Goal: Task Accomplishment & Management: Complete application form

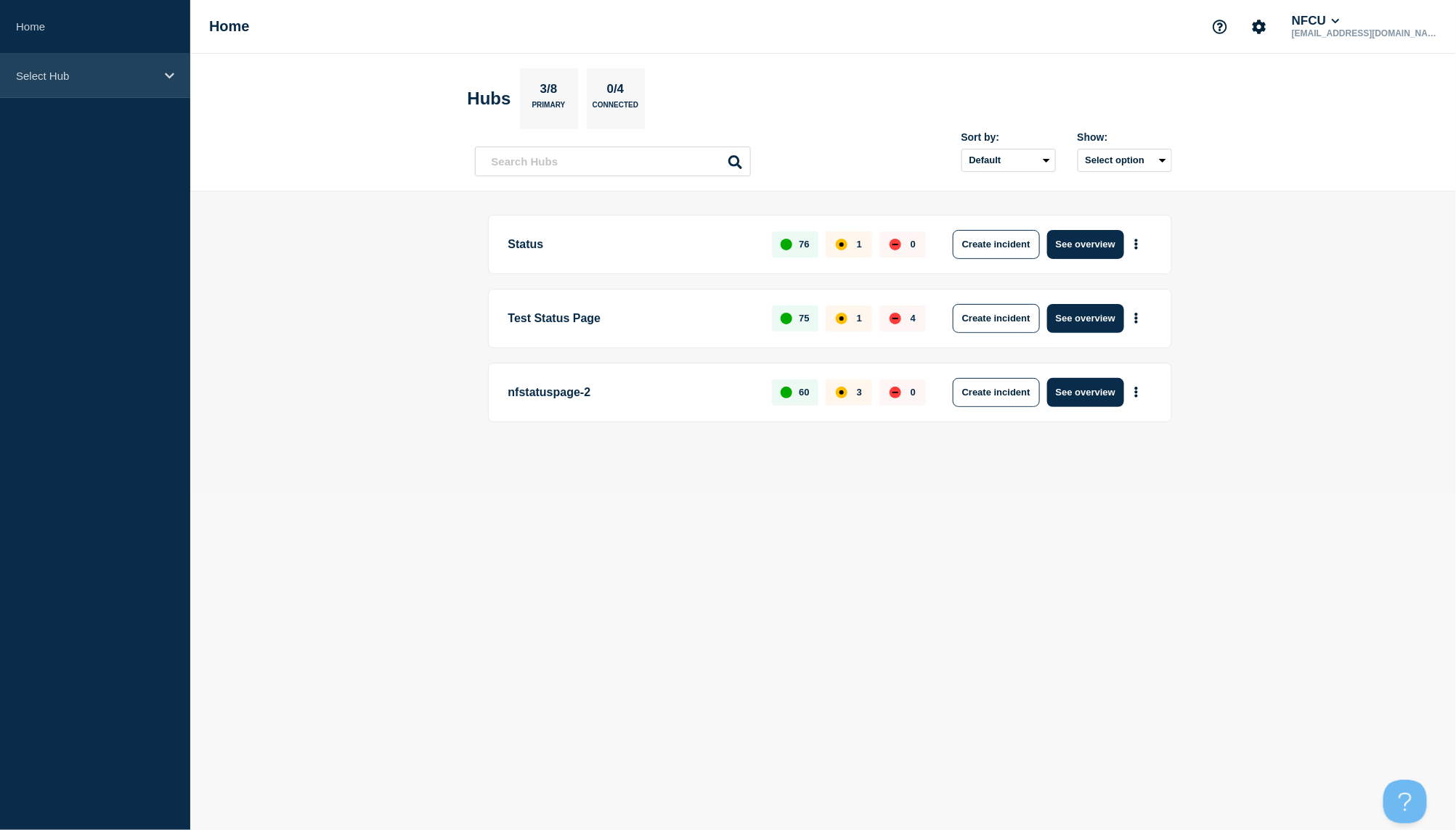
click at [102, 83] on div "Select Hub" at bounding box center [95, 76] width 190 height 45
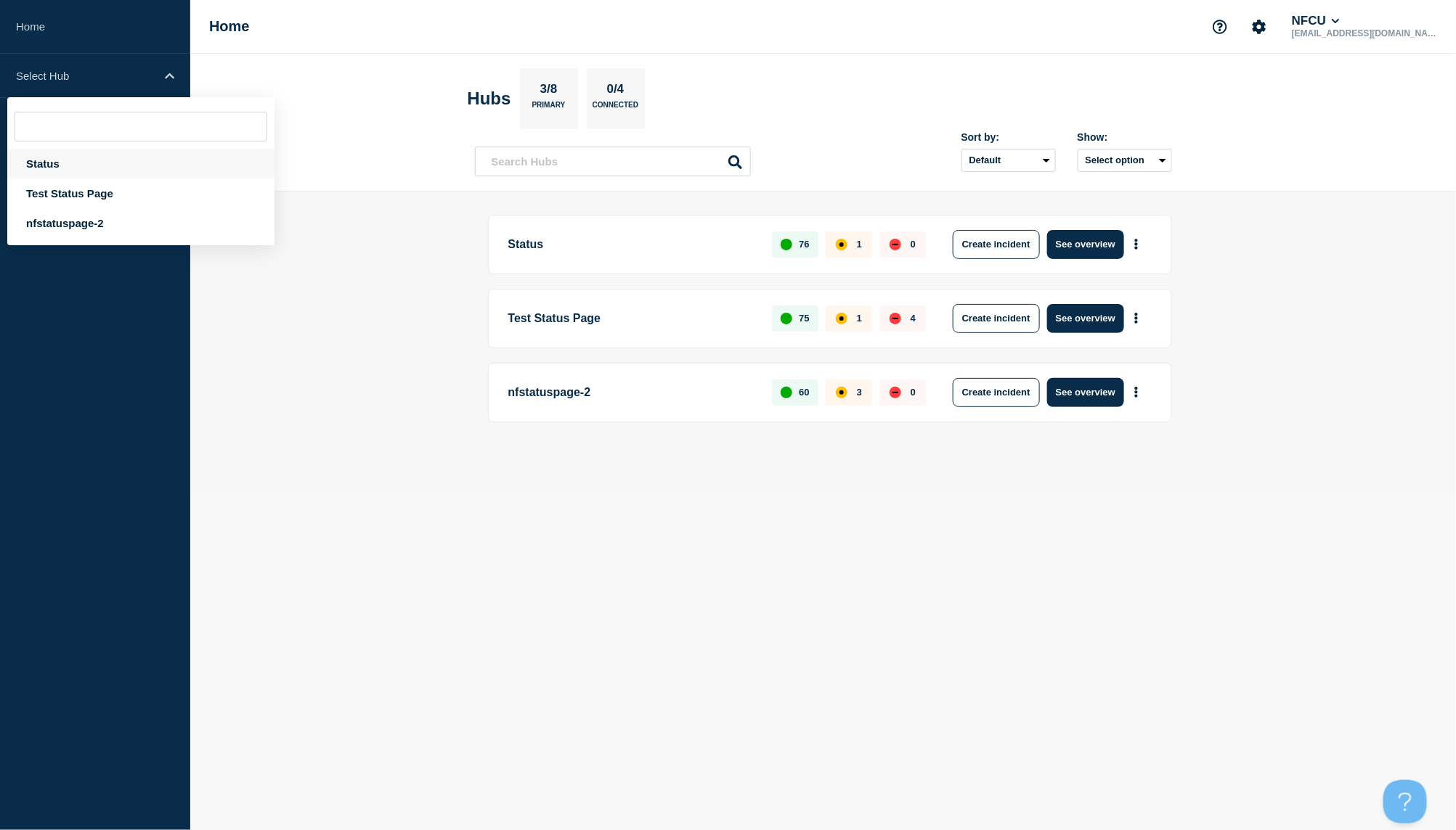
click at [76, 163] on div "Status" at bounding box center [140, 163] width 267 height 29
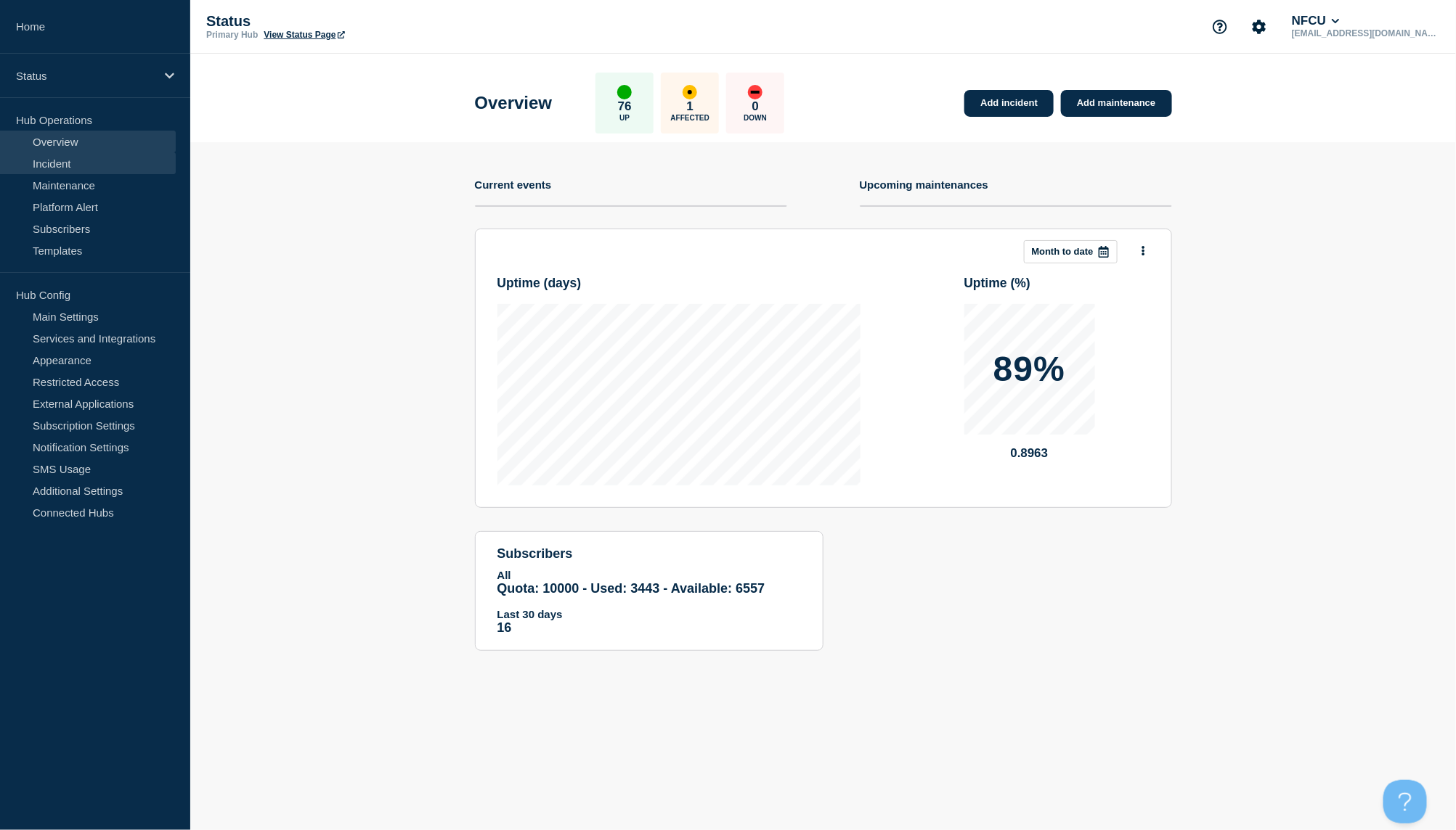
click at [69, 165] on link "Incident" at bounding box center [88, 163] width 176 height 21
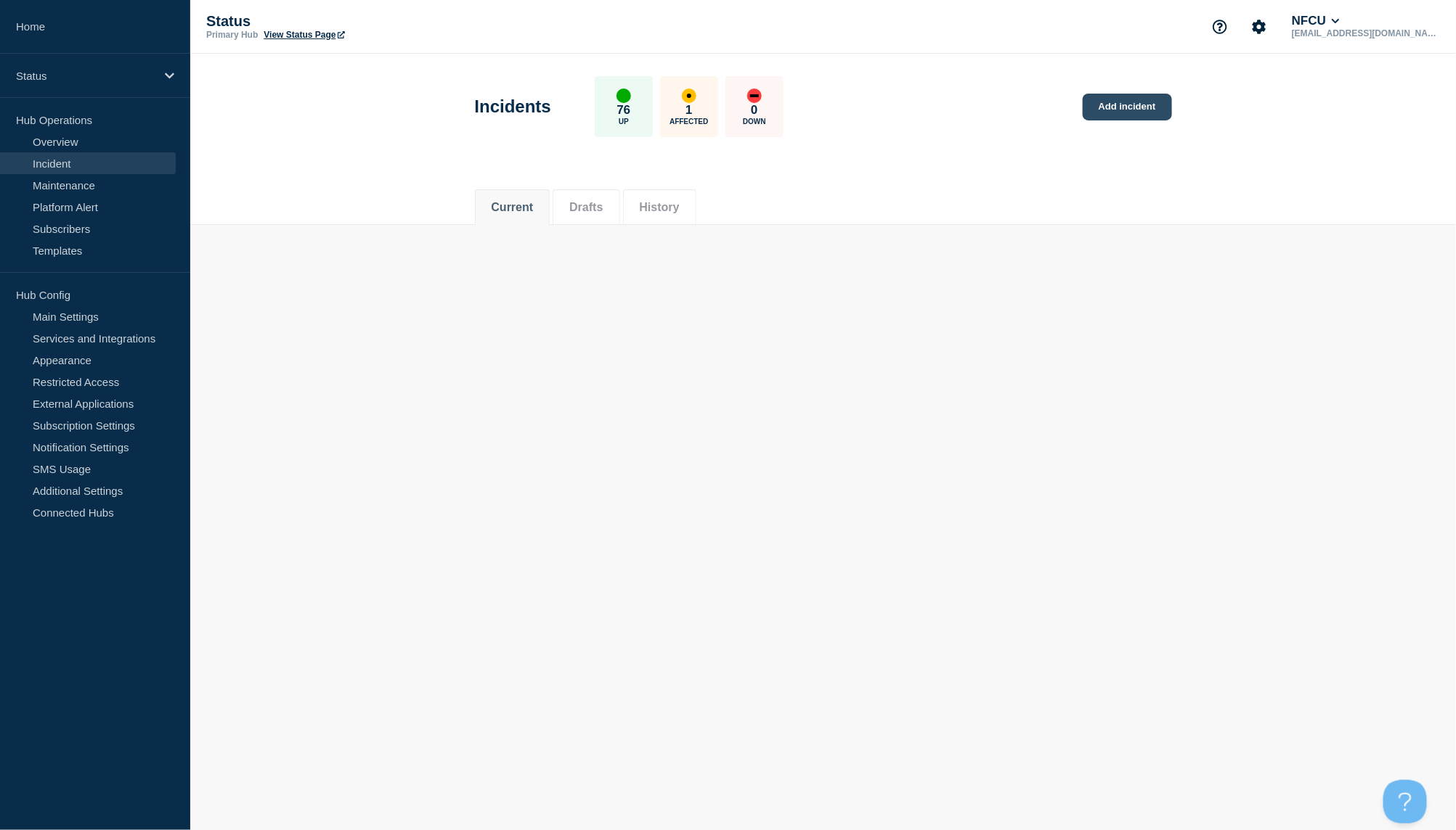
click at [1146, 112] on link "Add incident" at bounding box center [1127, 107] width 89 height 27
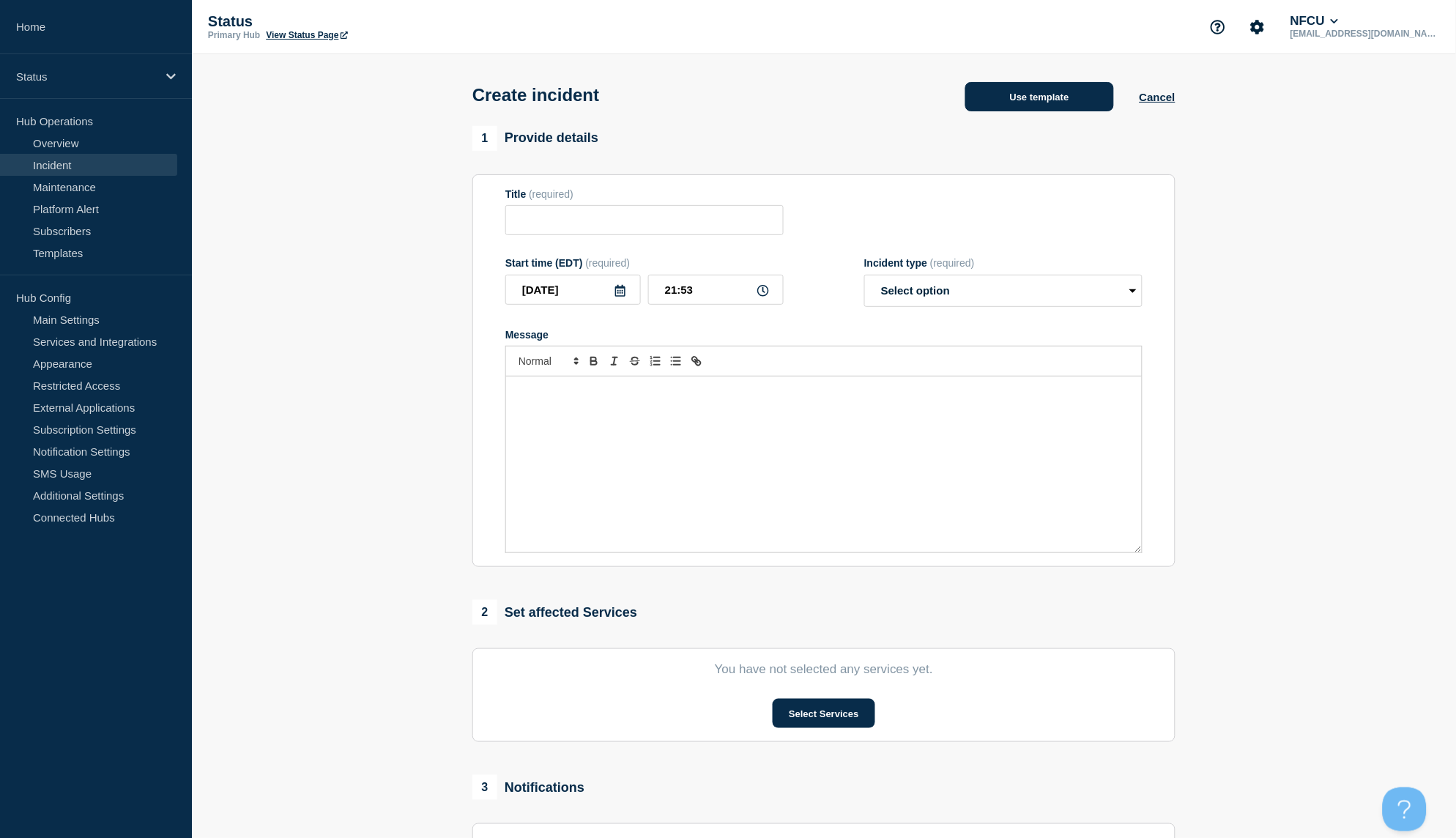
click at [1019, 99] on button "Use template" at bounding box center [1039, 97] width 149 height 29
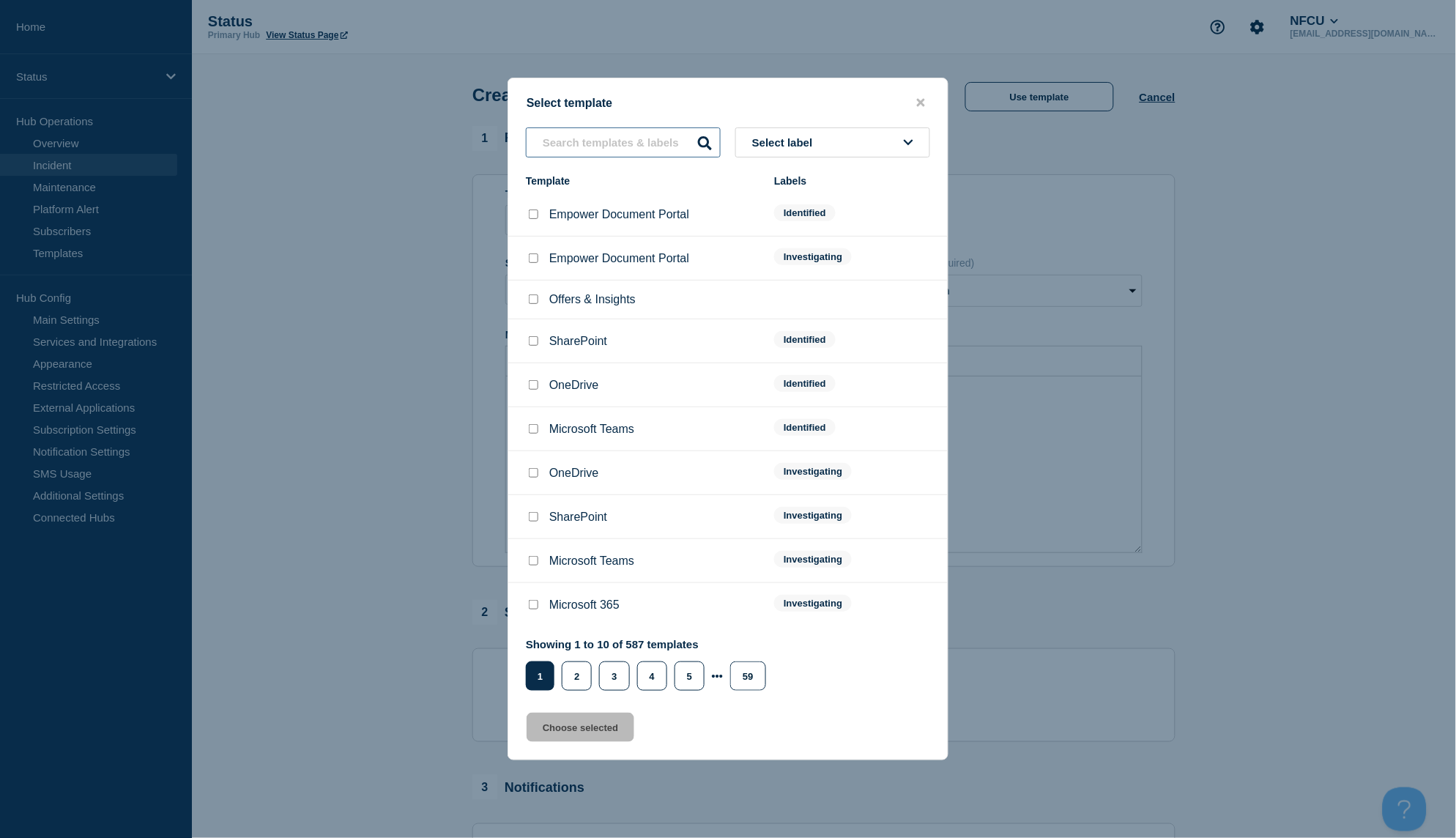
click at [610, 143] on input "text" at bounding box center [623, 142] width 195 height 30
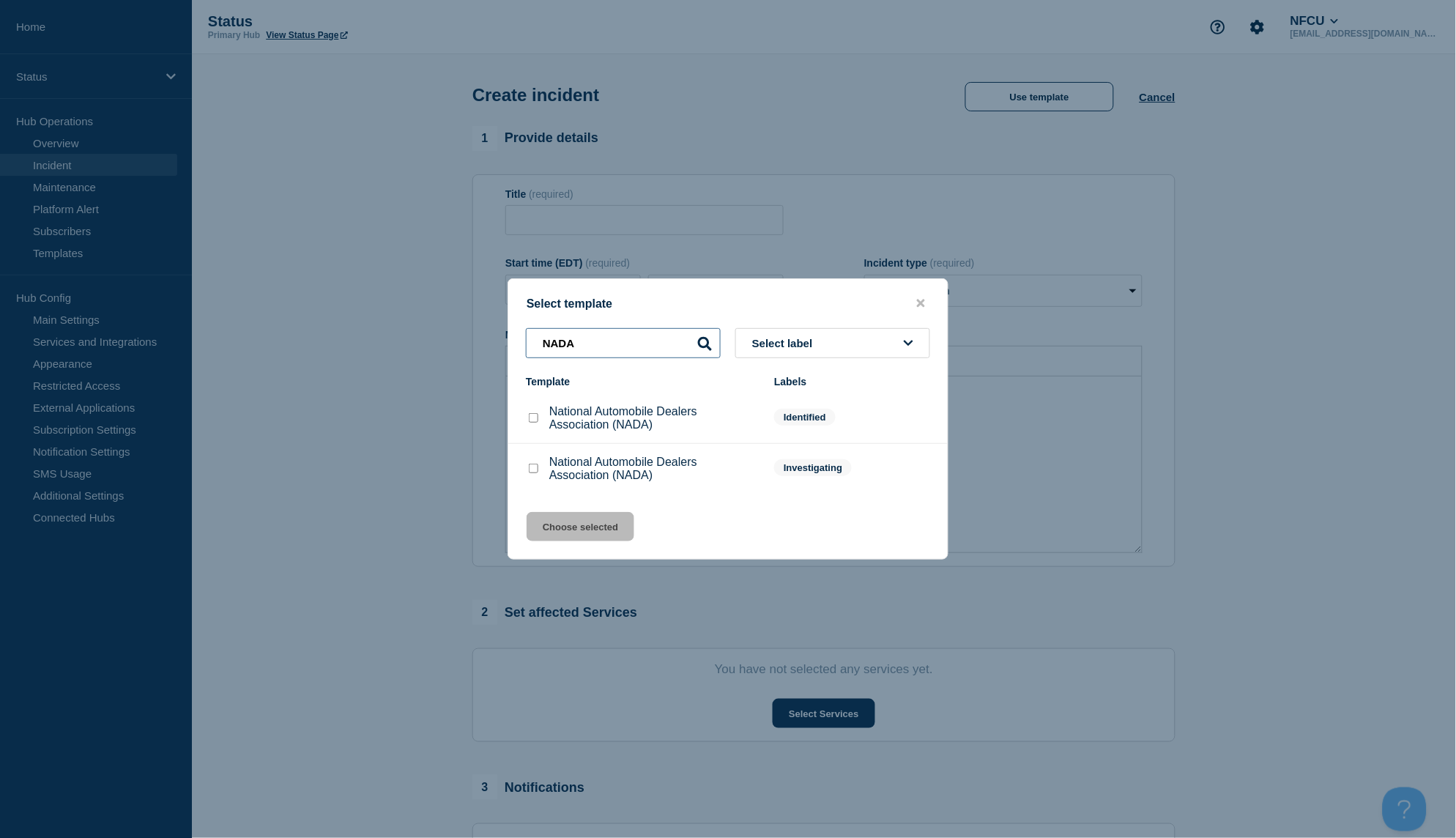
type input "NADA"
click at [530, 471] on input "National Automobile Dealers Association (NADA) checkbox" at bounding box center [534, 468] width 10 height 10
checkbox input "true"
click at [593, 530] on button "Choose selected" at bounding box center [580, 527] width 107 height 29
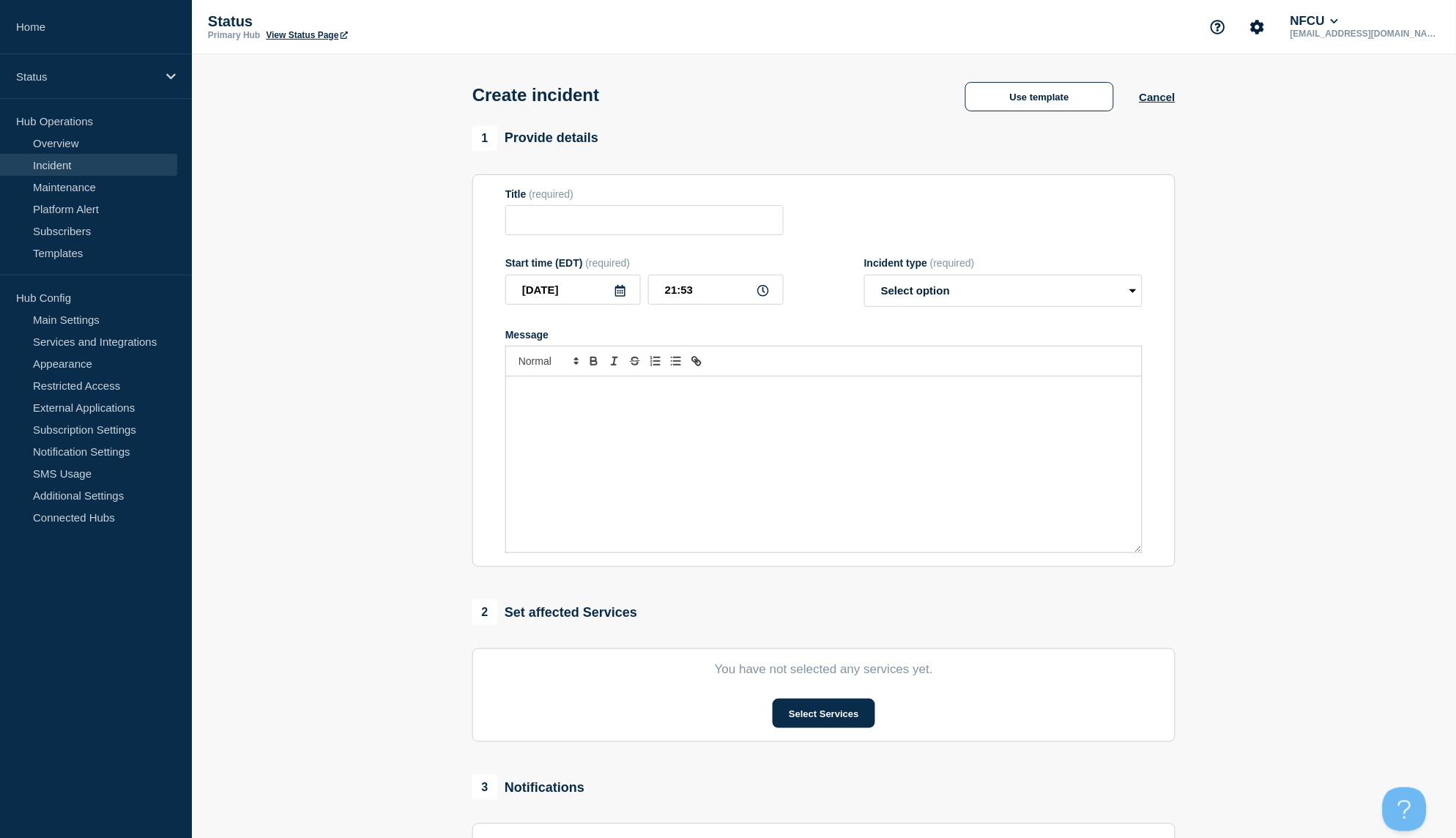
type input "National Automobile Dealers Association (NADA)"
select select "investigating"
radio input "false"
radio input "true"
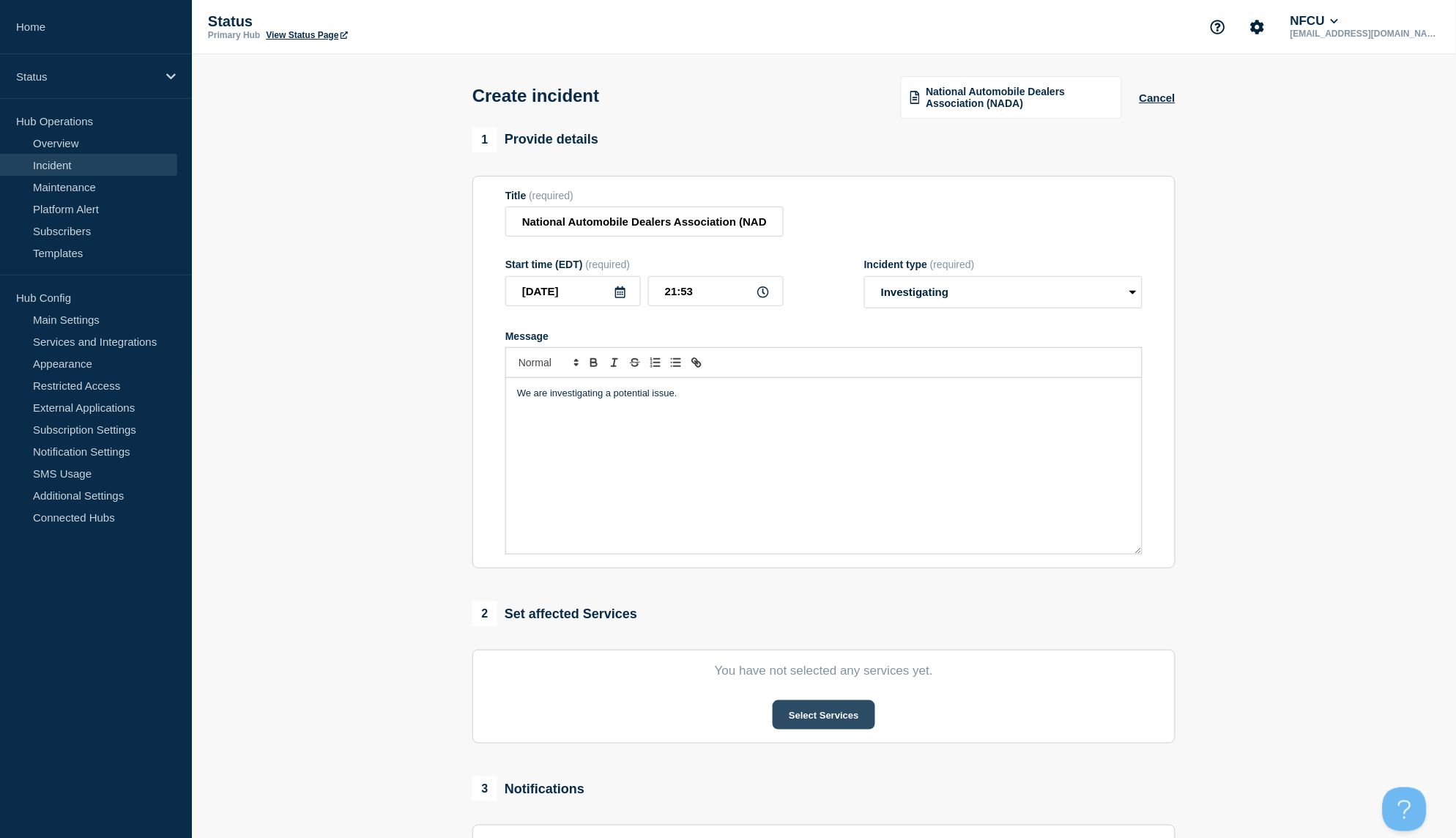
click at [799, 713] on button "Select Services" at bounding box center [823, 715] width 102 height 29
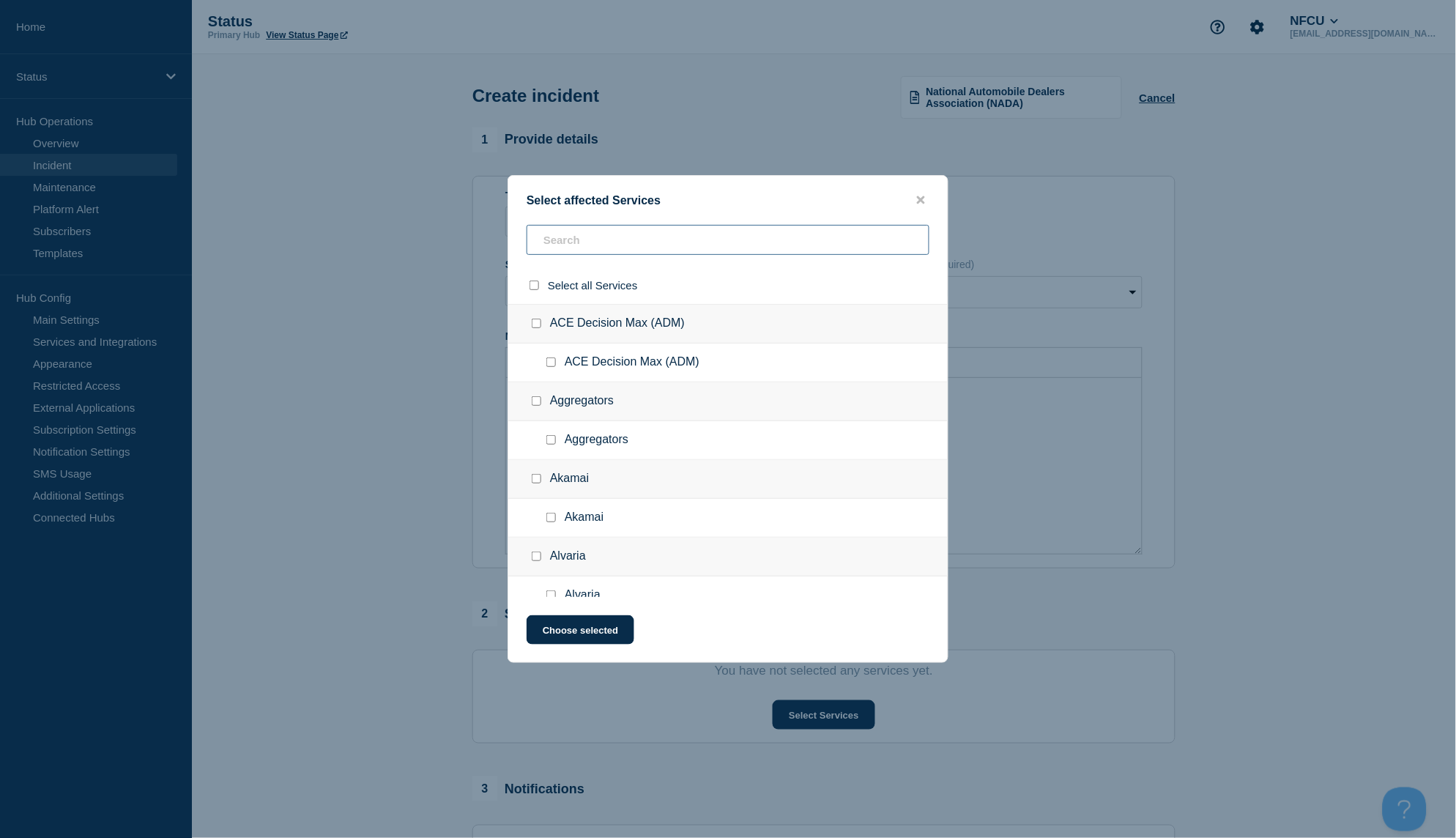
click at [584, 237] on input "text" at bounding box center [728, 239] width 403 height 30
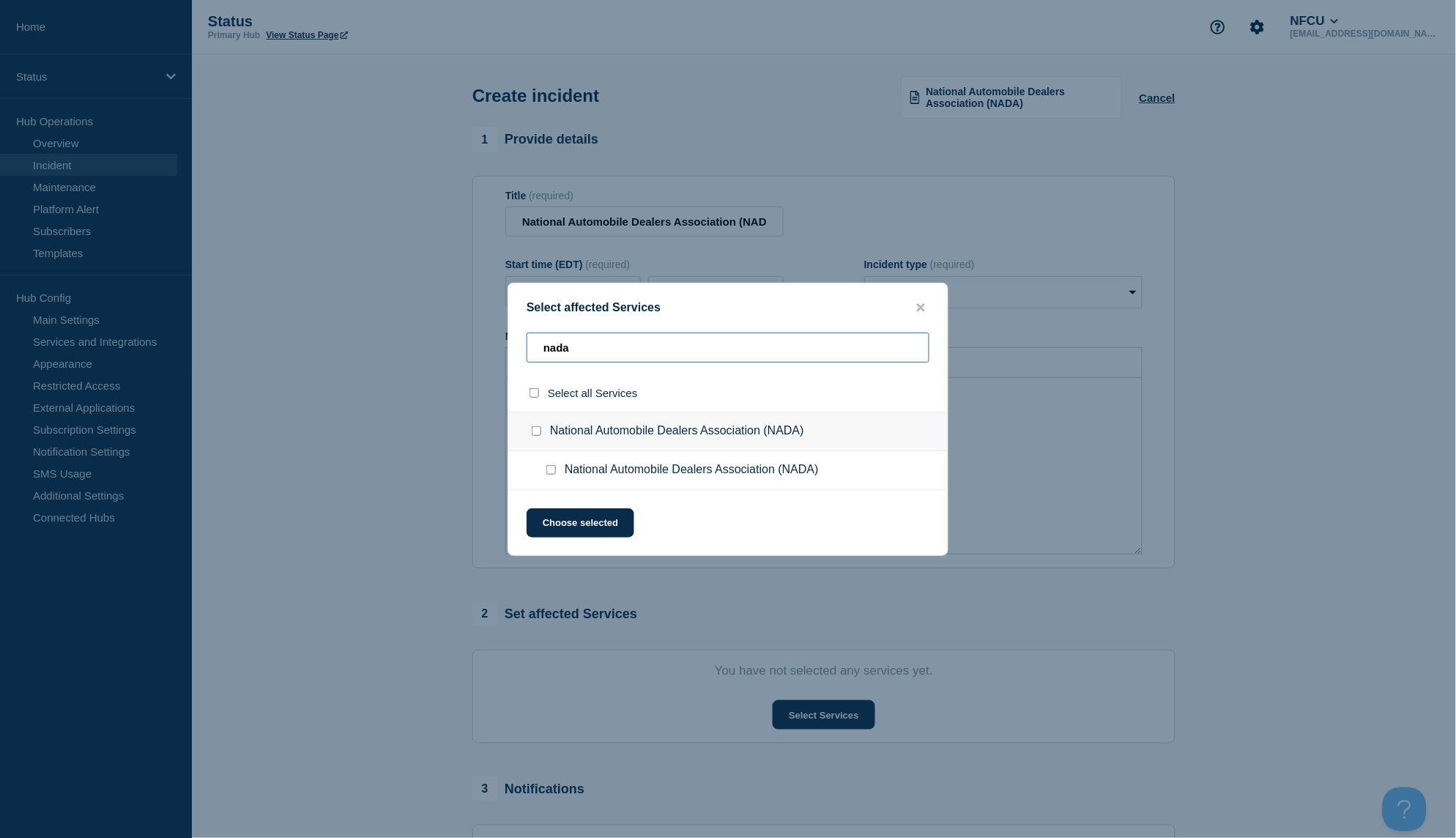
type input "nada"
click at [628, 472] on span "National Automobile Dealers Association (NADA)" at bounding box center [691, 470] width 254 height 14
click at [553, 467] on input "National Automobile Dealers Association (NADA) checkbox" at bounding box center [551, 470] width 10 height 10
checkbox input "true"
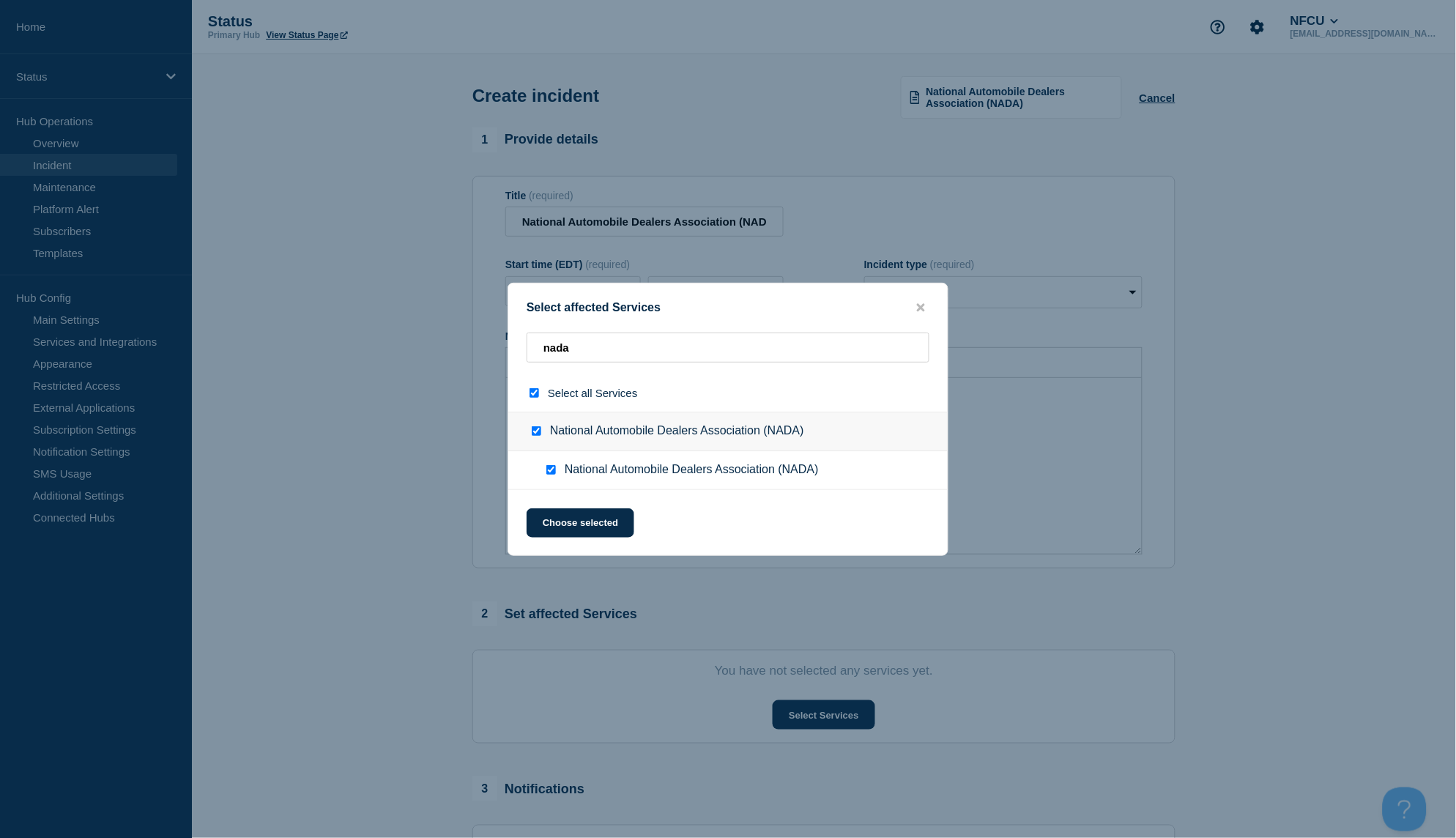
checkbox input "true"
click at [574, 521] on button "Choose selected" at bounding box center [580, 523] width 107 height 29
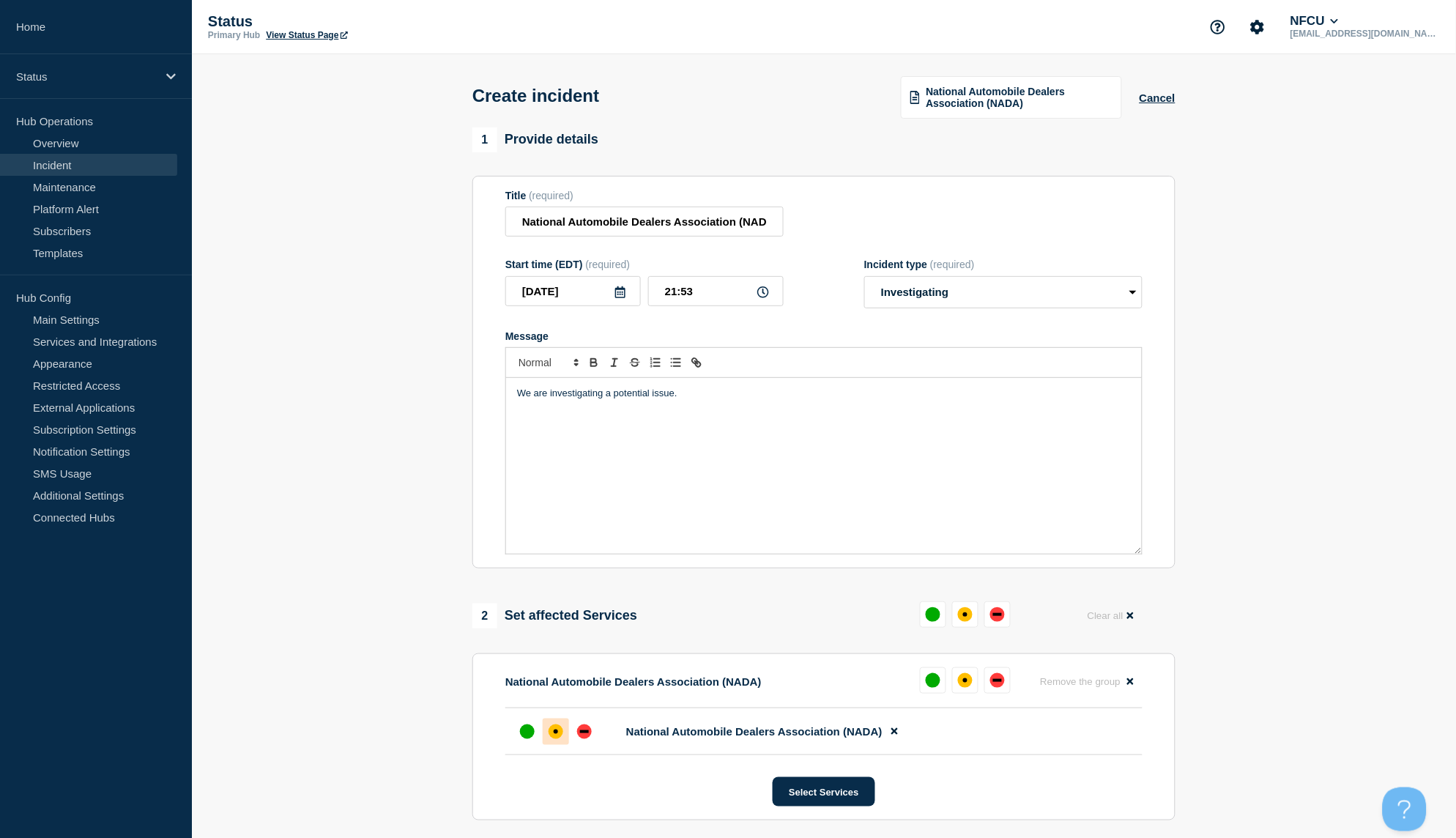
click at [553, 737] on div "affected" at bounding box center [555, 732] width 14 height 14
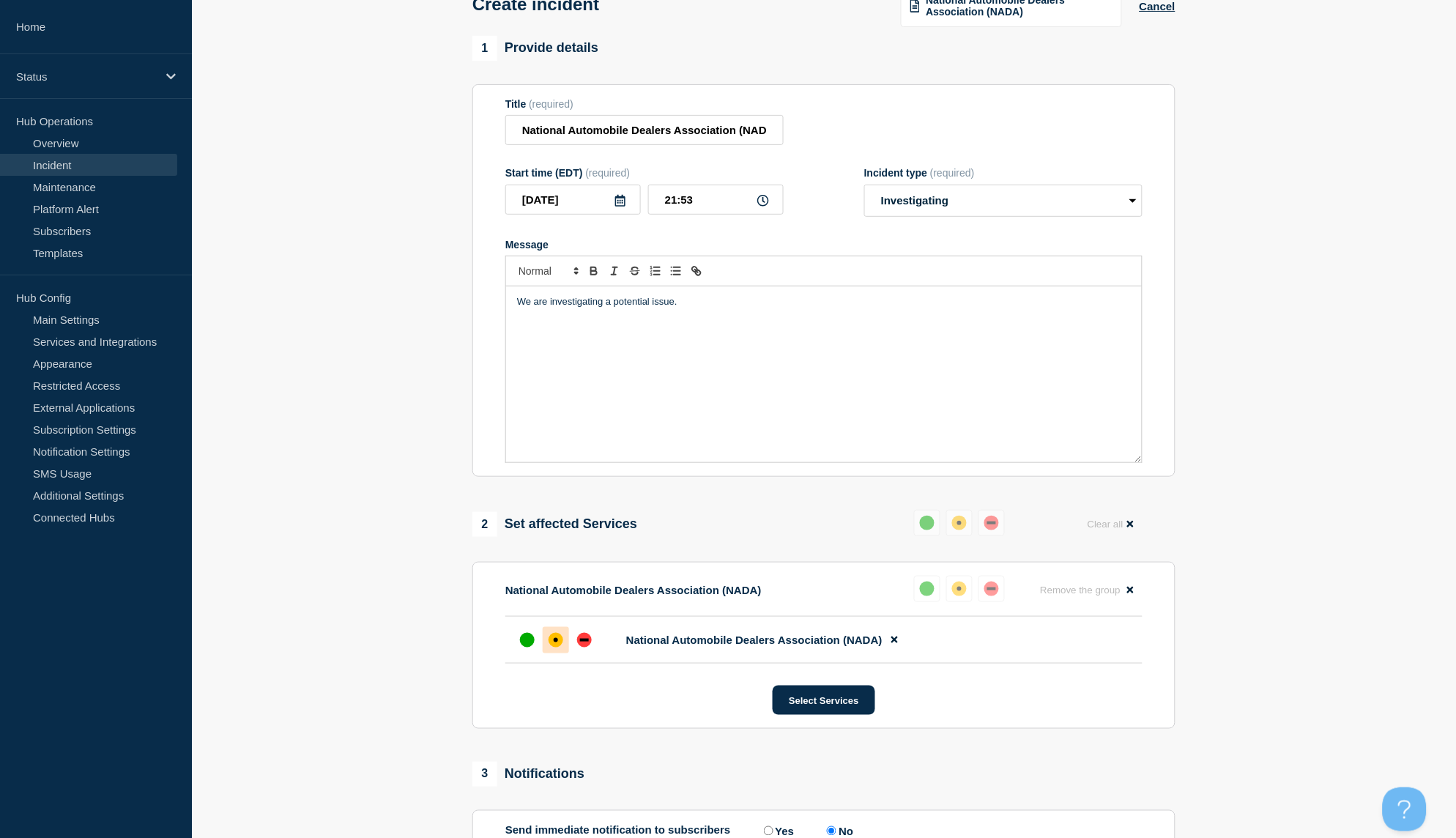
scroll to position [267, 0]
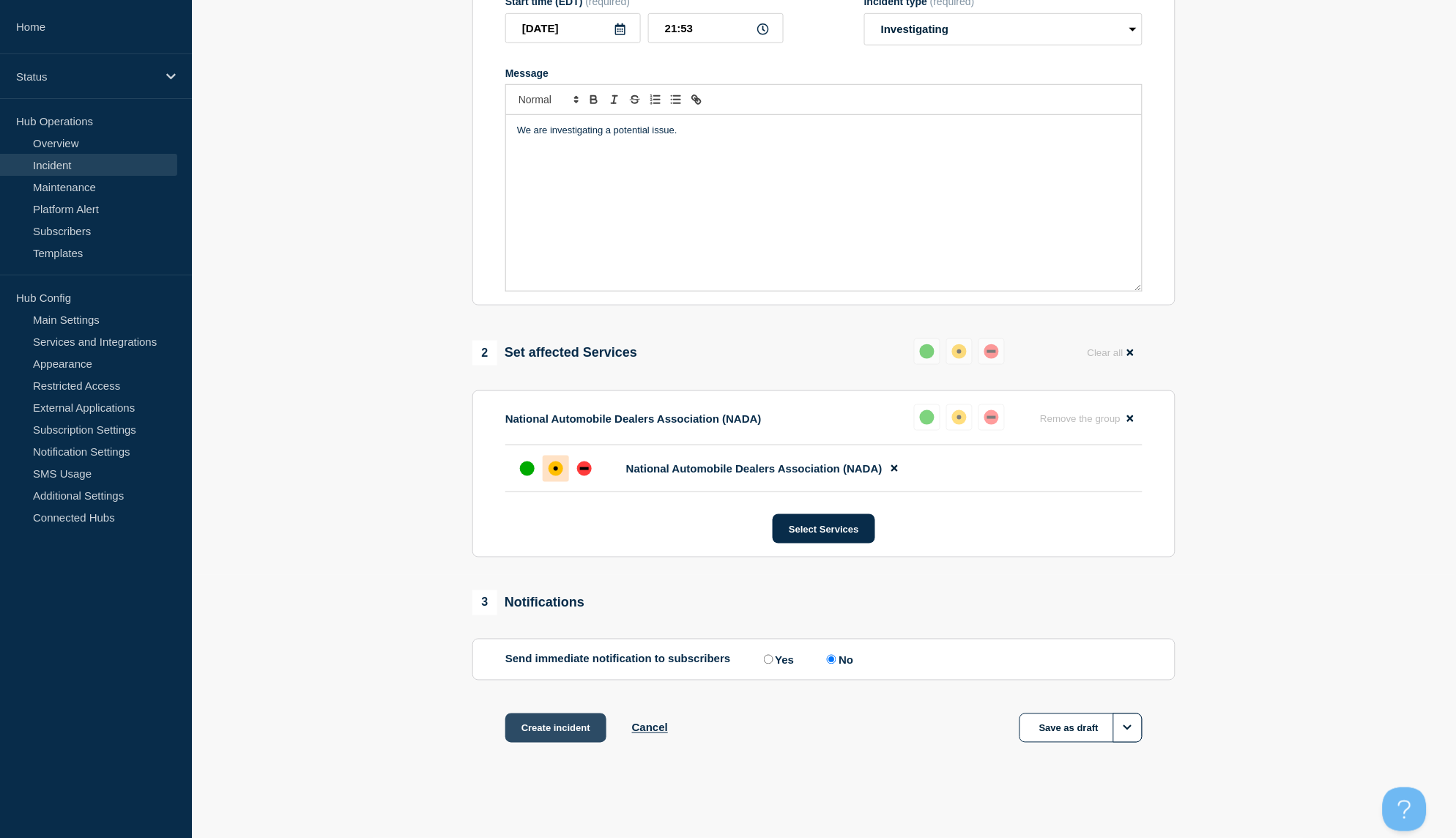
click at [576, 728] on button "Create incident" at bounding box center [556, 728] width 101 height 29
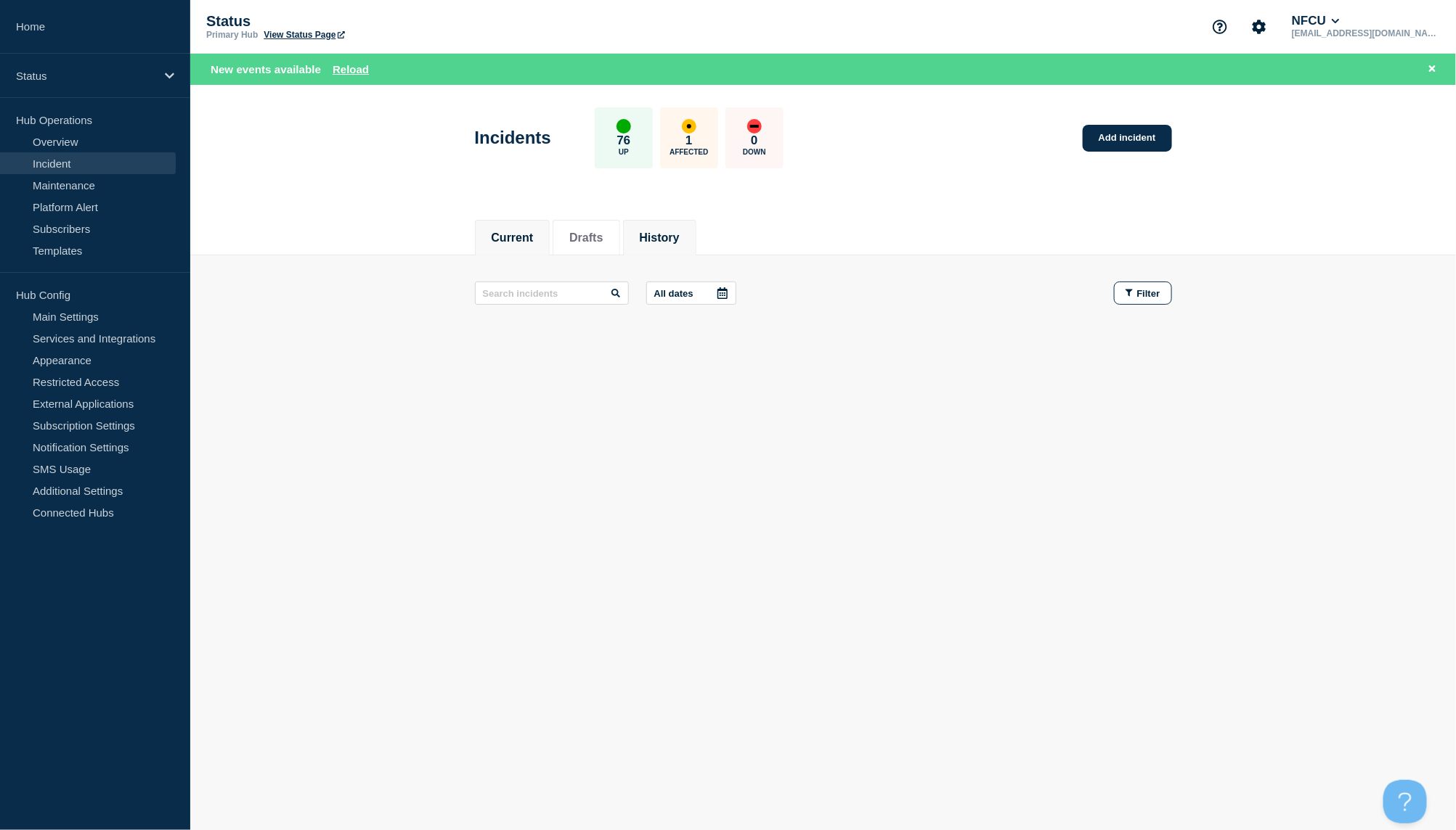
click at [663, 239] on button "History" at bounding box center [660, 238] width 40 height 13
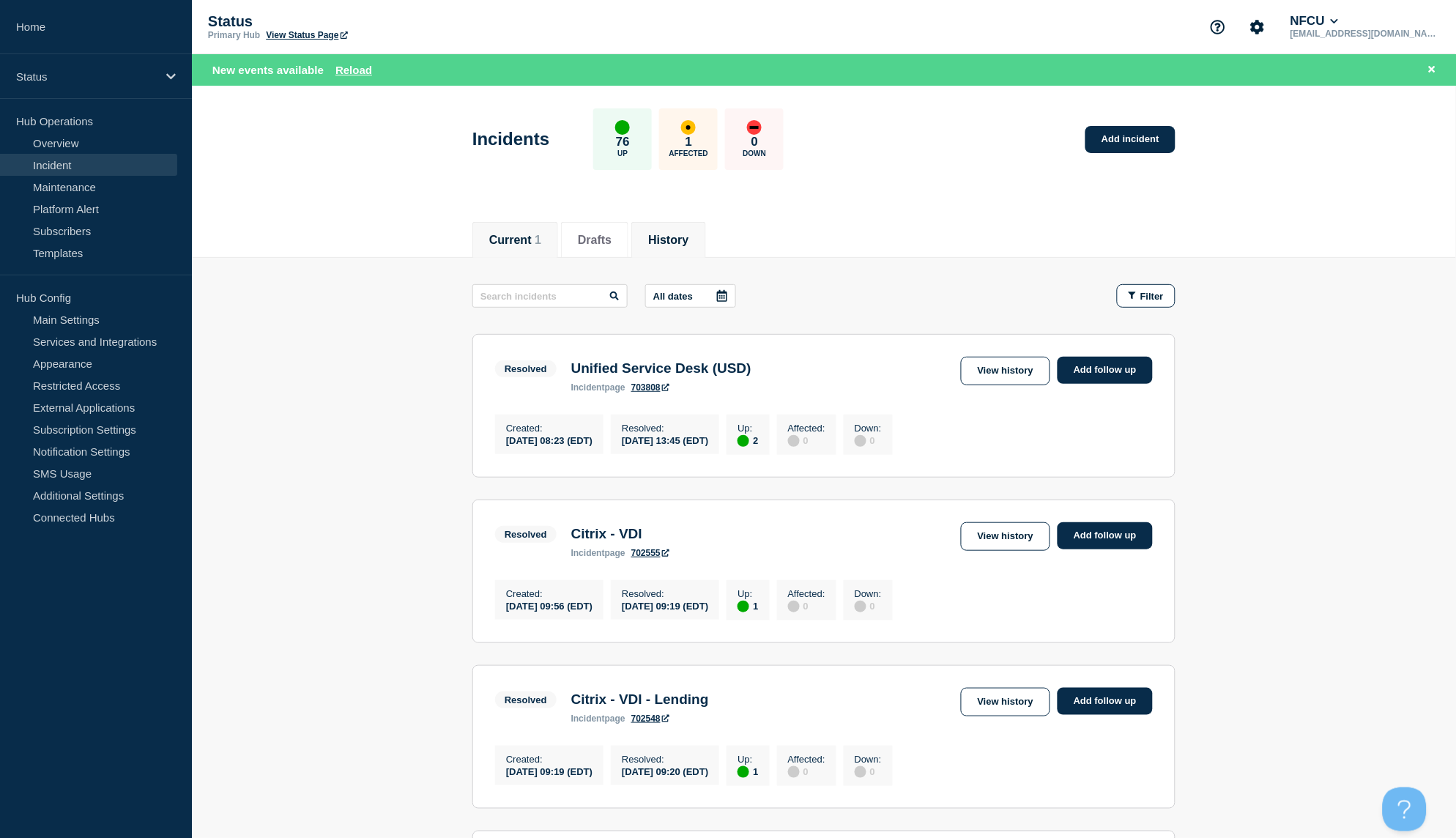
click at [528, 239] on button "Current 1" at bounding box center [516, 240] width 52 height 14
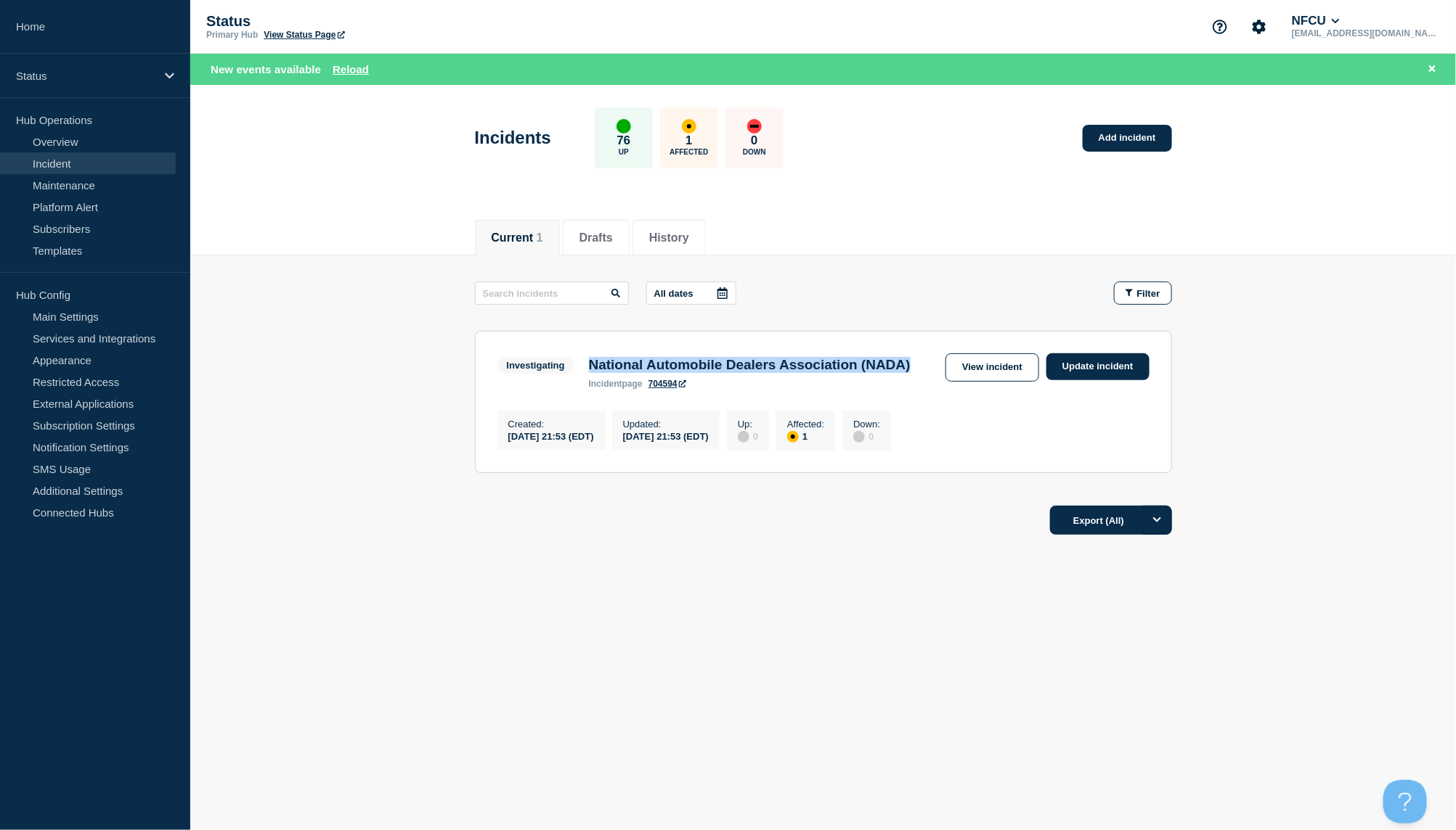
drag, startPoint x: 656, startPoint y: 381, endPoint x: 590, endPoint y: 369, distance: 67.1
click at [590, 369] on h3 "National Automobile Dealers Association (NADA)" at bounding box center [750, 365] width 322 height 16
click at [686, 558] on footer "Export (All)" at bounding box center [823, 526] width 1266 height 63
click at [59, 162] on link "Incident" at bounding box center [88, 163] width 176 height 21
click at [66, 167] on link "Incident" at bounding box center [88, 163] width 176 height 21
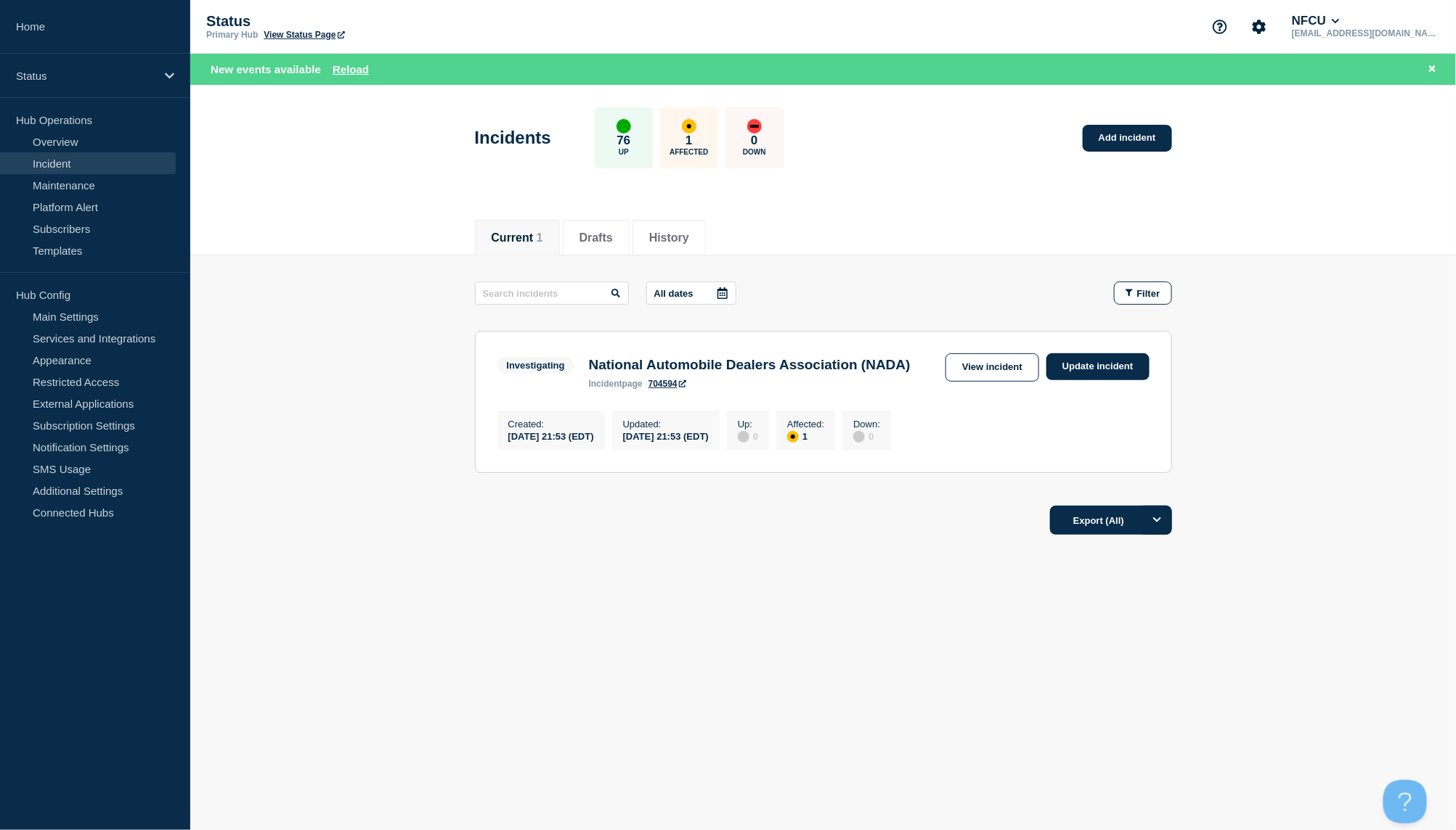
click at [63, 162] on link "Incident" at bounding box center [88, 163] width 176 height 21
click at [53, 165] on link "Incident" at bounding box center [88, 163] width 176 height 21
click at [686, 242] on button "History" at bounding box center [669, 238] width 40 height 13
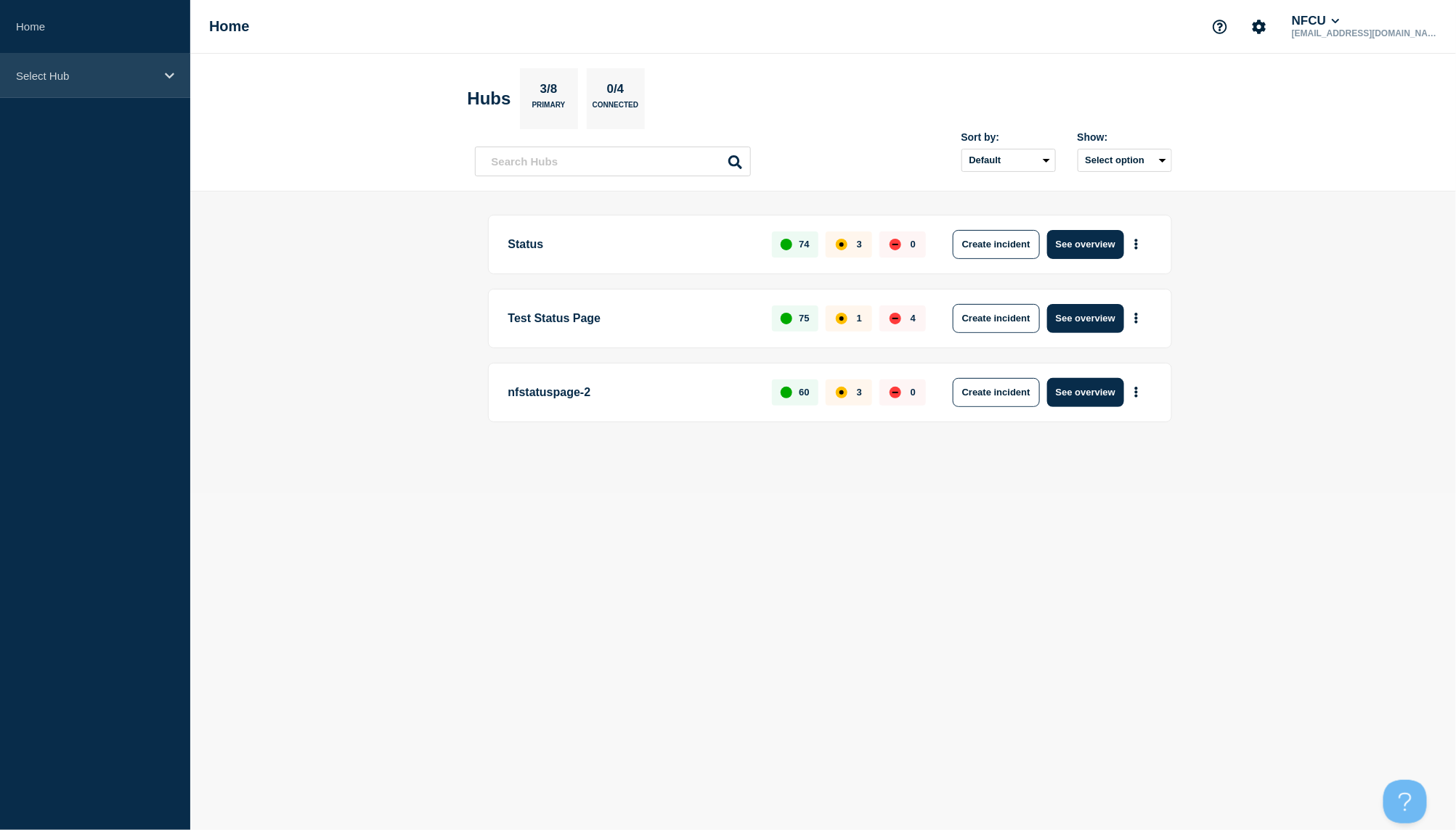
click at [120, 80] on p "Select Hub" at bounding box center [86, 76] width 139 height 13
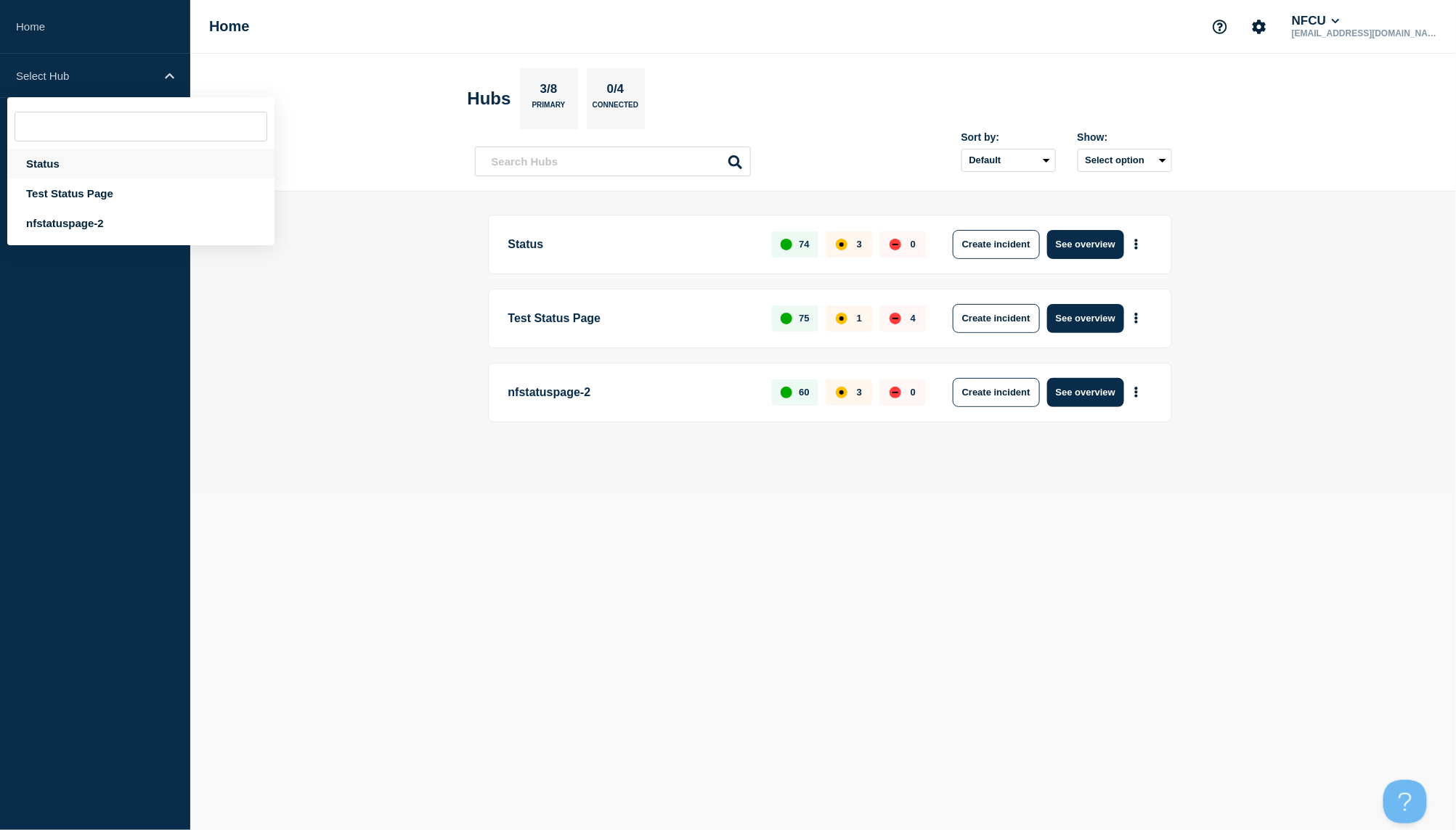
click at [98, 157] on div "Status" at bounding box center [140, 163] width 267 height 29
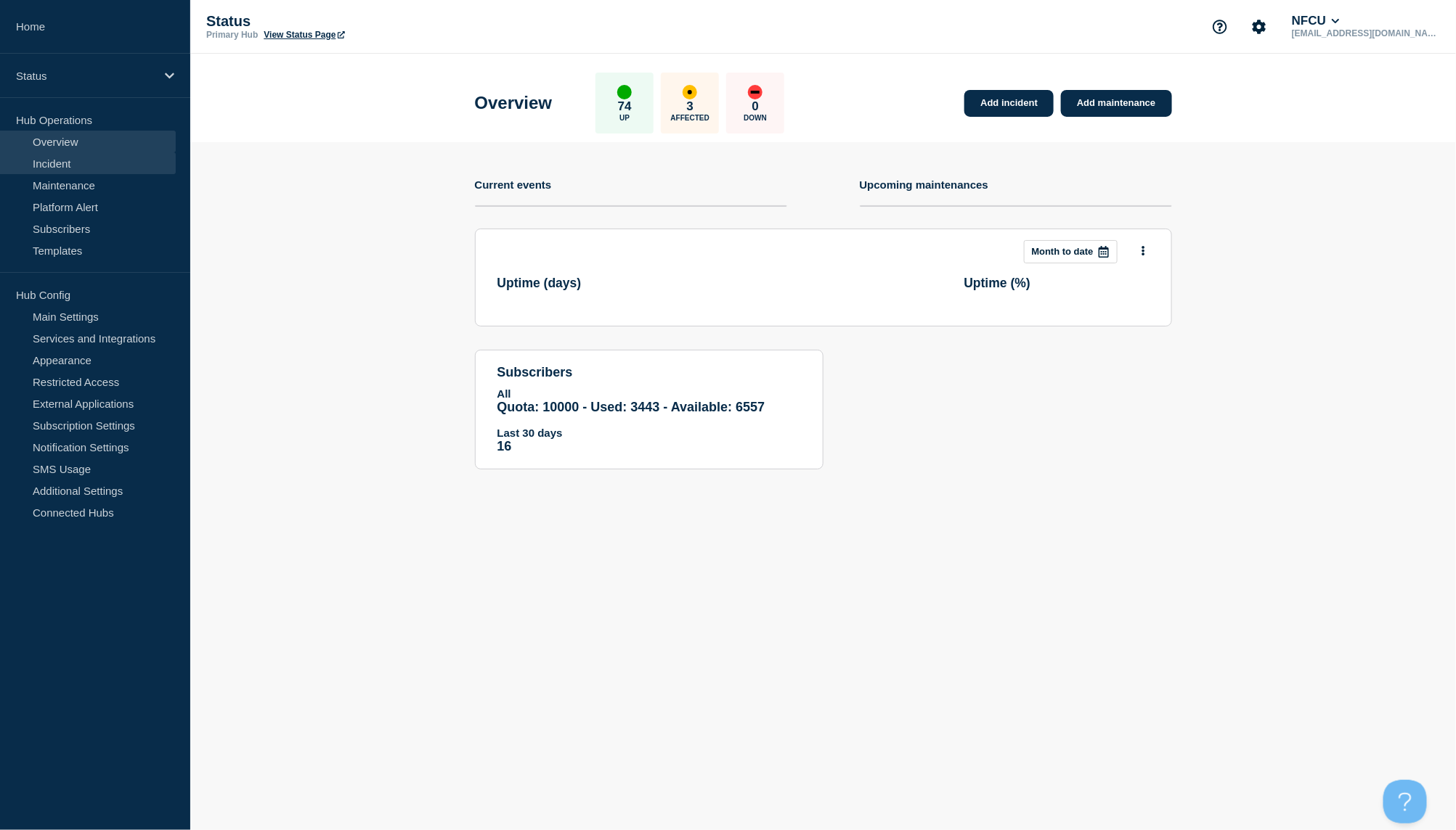
click at [93, 156] on link "Incident" at bounding box center [88, 163] width 176 height 21
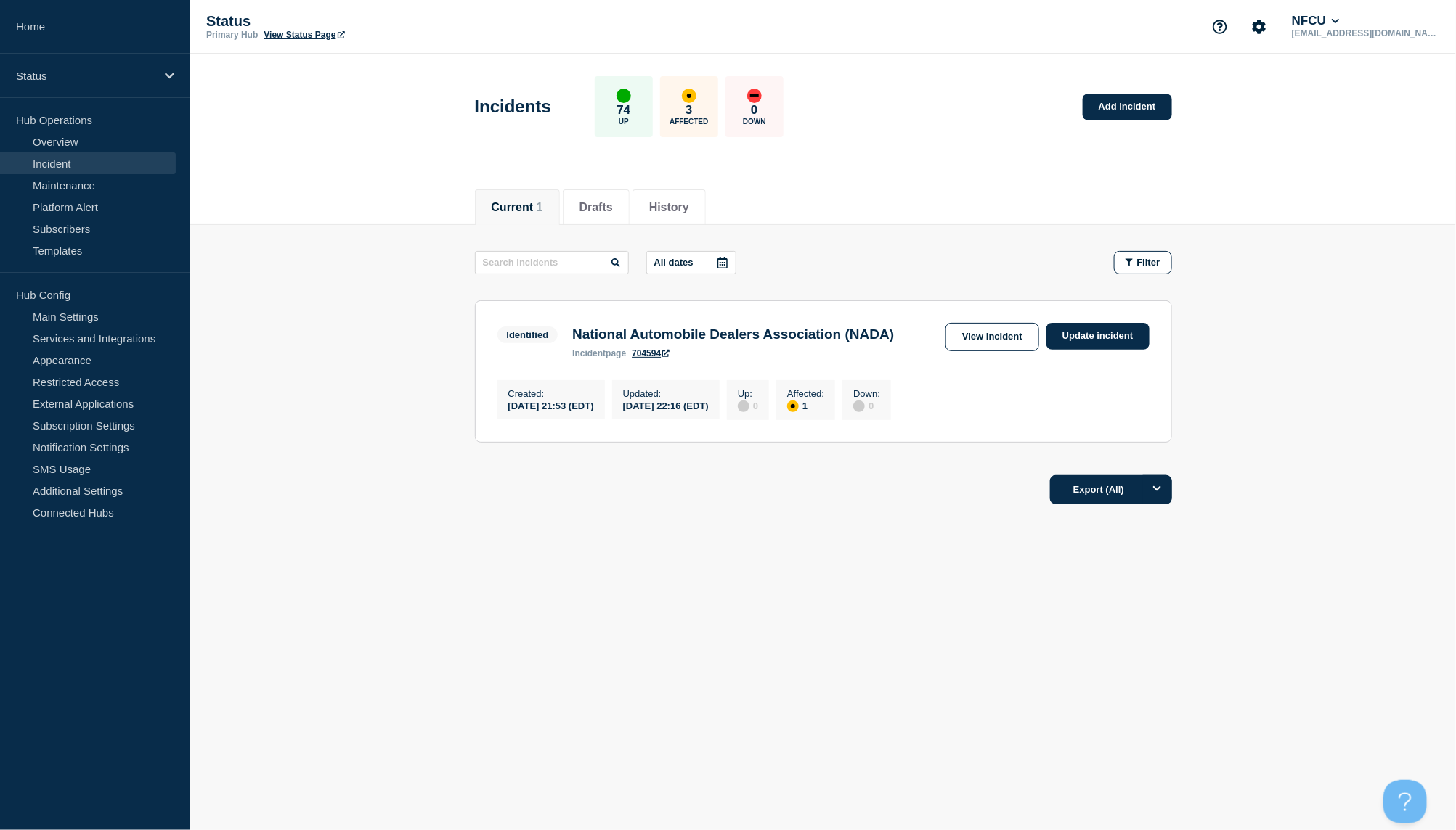
click at [801, 385] on section "Identified National Automobile Dealers Association (NADA) incident page 704594 …" at bounding box center [823, 371] width 697 height 142
click at [966, 341] on link "View incident" at bounding box center [992, 337] width 94 height 29
